Goal: Transaction & Acquisition: Purchase product/service

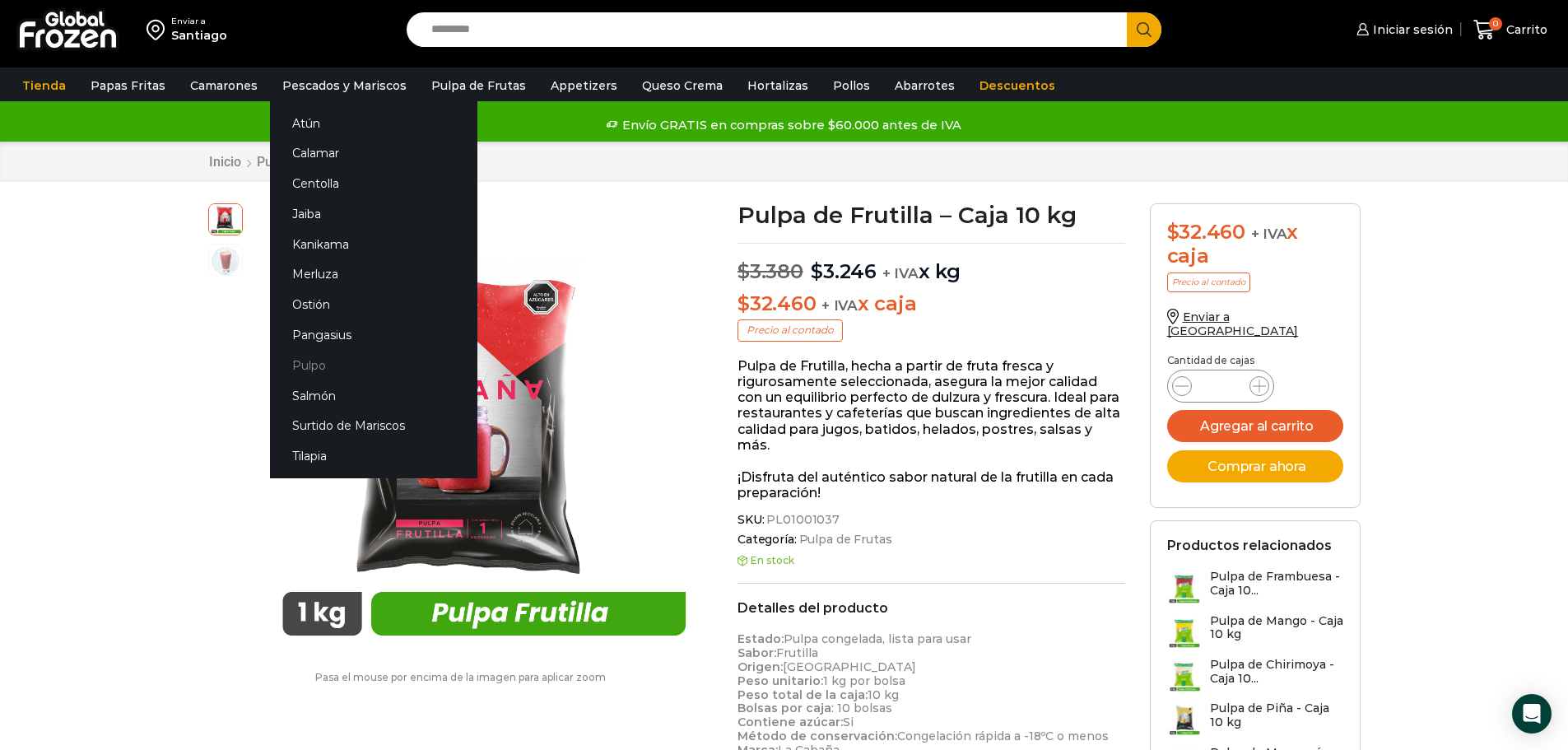
click at [318, 371] on link "Pulpo" at bounding box center [373, 365] width 207 height 30
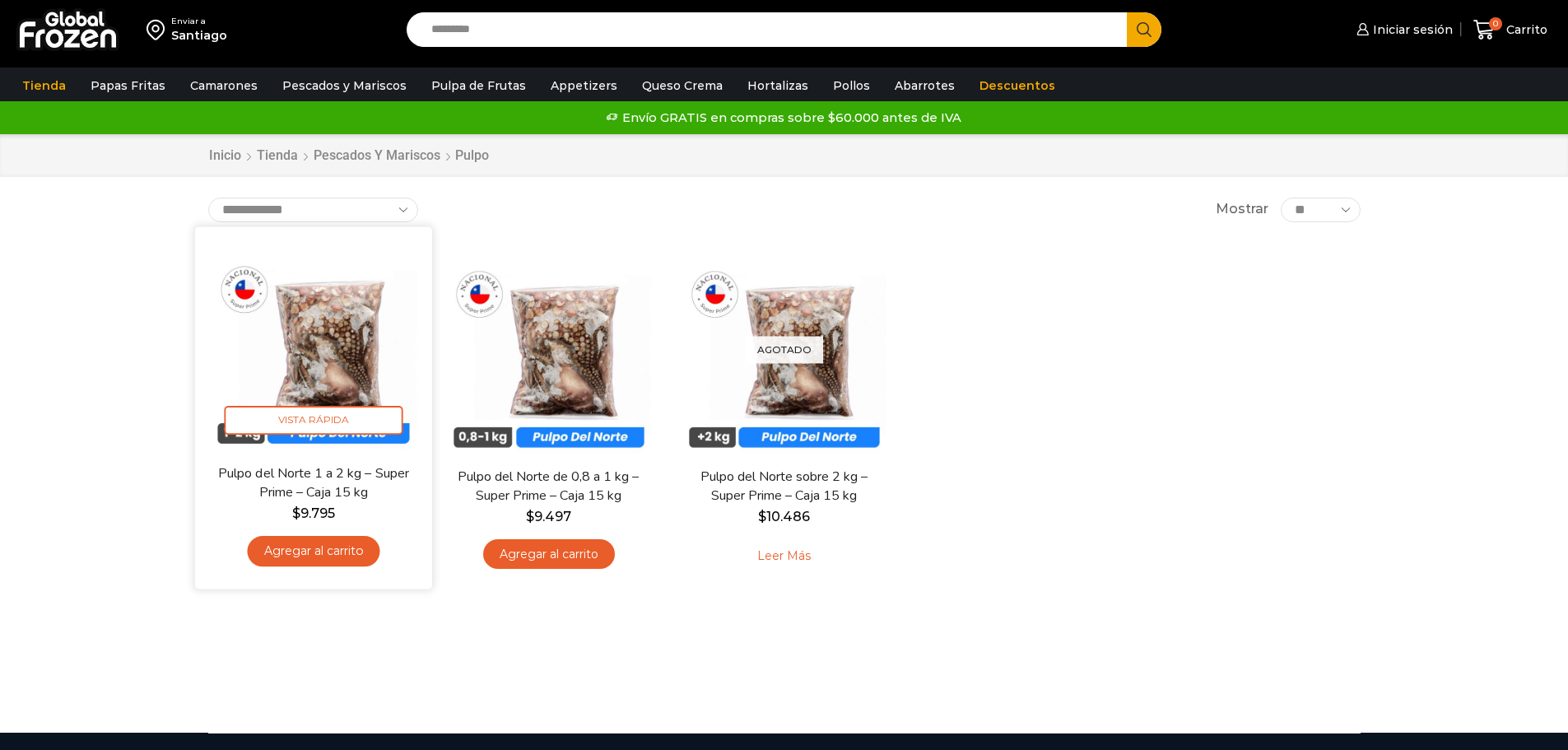
click at [312, 376] on img at bounding box center [313, 345] width 212 height 212
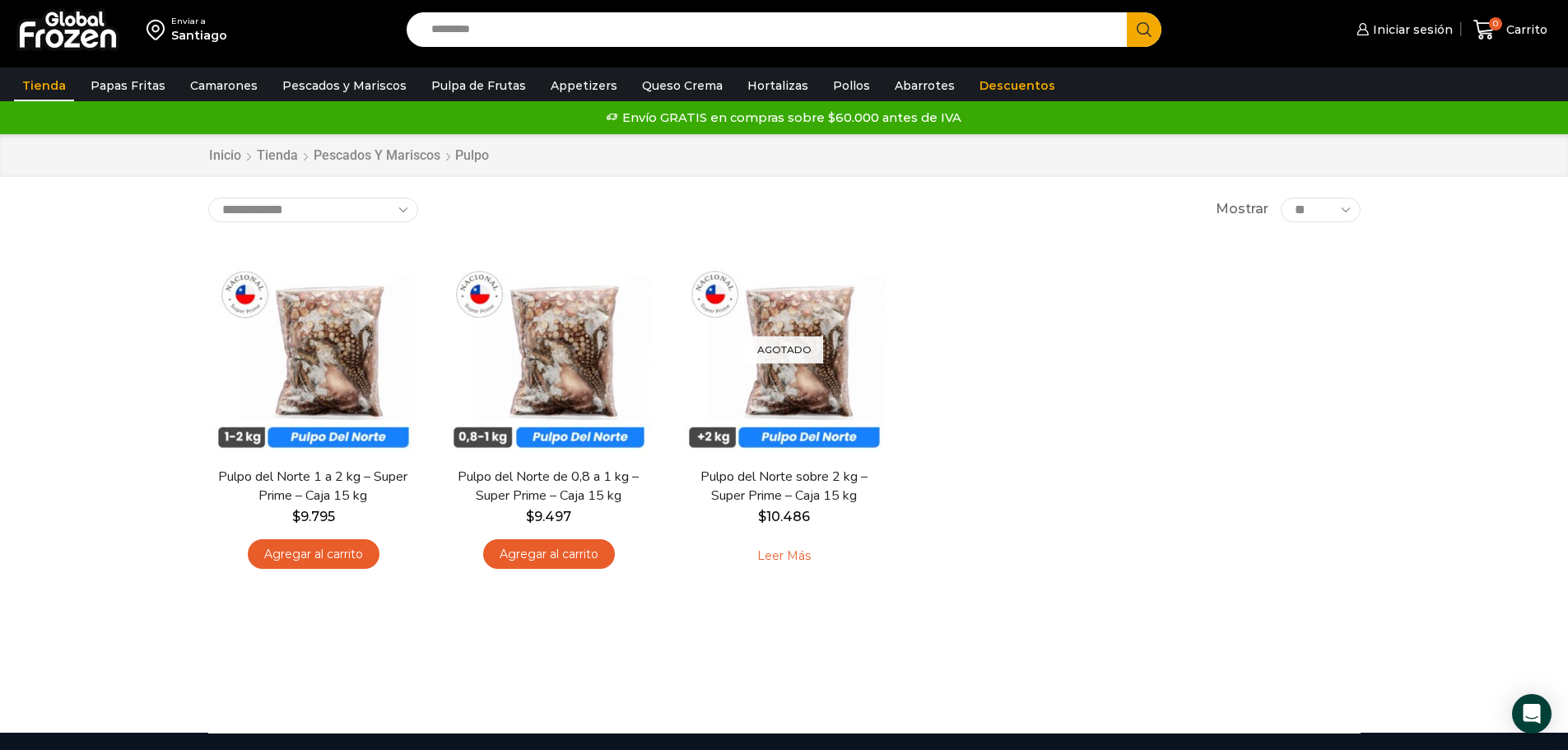
click at [56, 84] on link "Tienda" at bounding box center [44, 85] width 60 height 31
